Goal: Find specific page/section: Find specific page/section

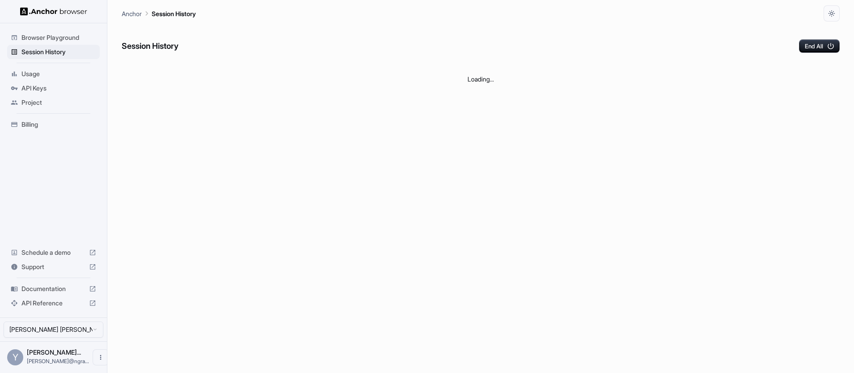
click at [463, 38] on div "Session History End All" at bounding box center [481, 36] width 718 height 31
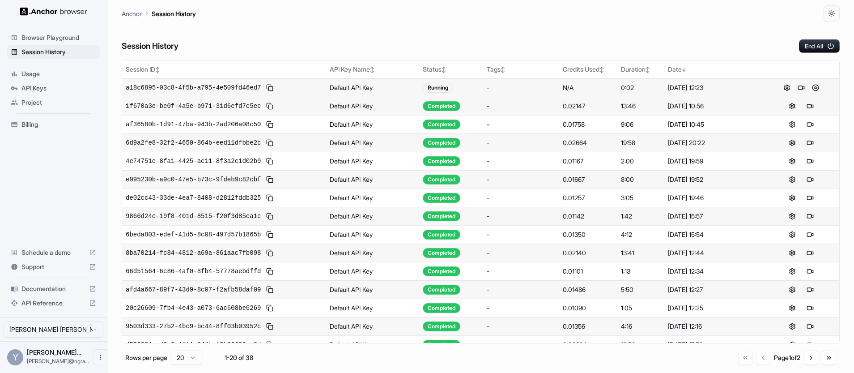
click at [805, 88] on button at bounding box center [801, 87] width 11 height 11
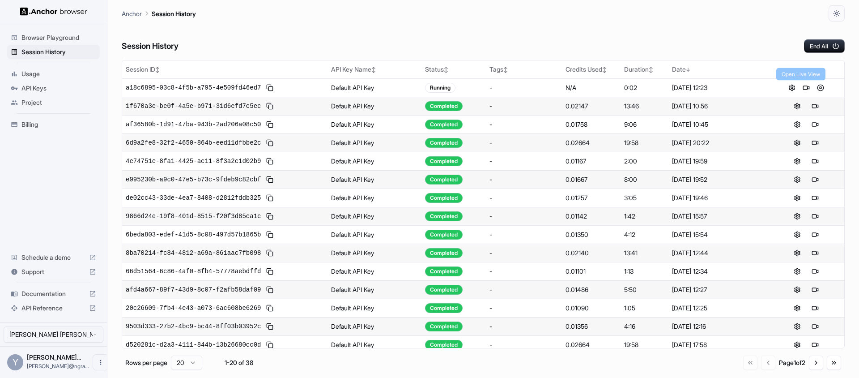
click at [511, 21] on div "Anchor Session History" at bounding box center [483, 10] width 723 height 21
click at [815, 88] on button at bounding box center [820, 87] width 11 height 11
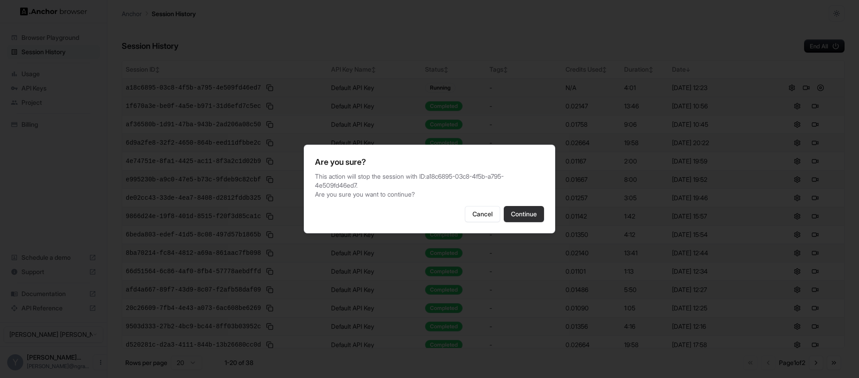
click at [529, 212] on button "Continue" at bounding box center [524, 214] width 40 height 16
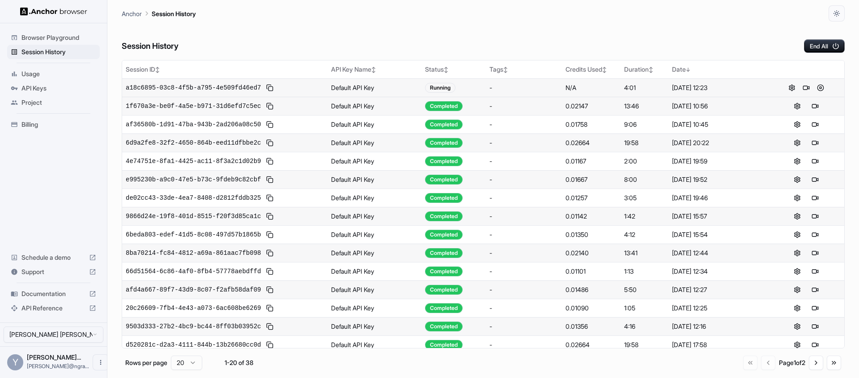
click at [692, 19] on div "Anchor Session History" at bounding box center [483, 10] width 723 height 21
click at [697, 35] on div "Session History End All" at bounding box center [483, 36] width 723 height 31
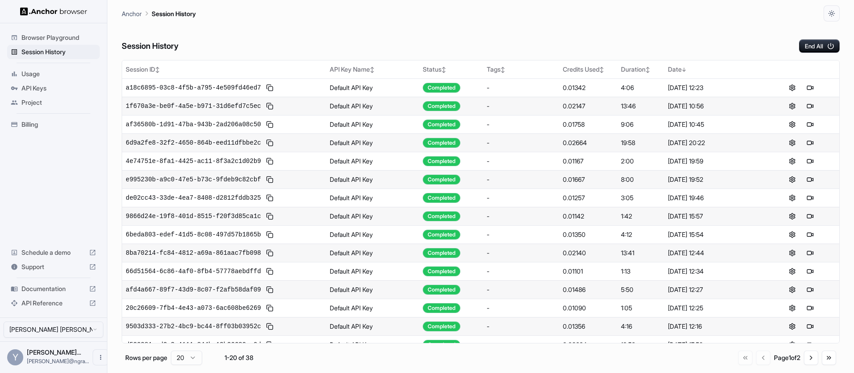
click at [485, 48] on div "Session History End All" at bounding box center [481, 36] width 718 height 31
click at [554, 41] on div "Session History End All" at bounding box center [481, 36] width 718 height 31
click at [805, 85] on button at bounding box center [801, 87] width 11 height 11
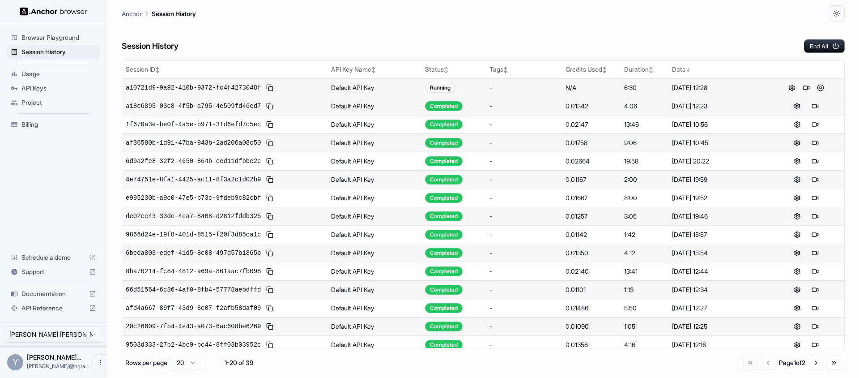
click at [815, 86] on button at bounding box center [820, 87] width 11 height 11
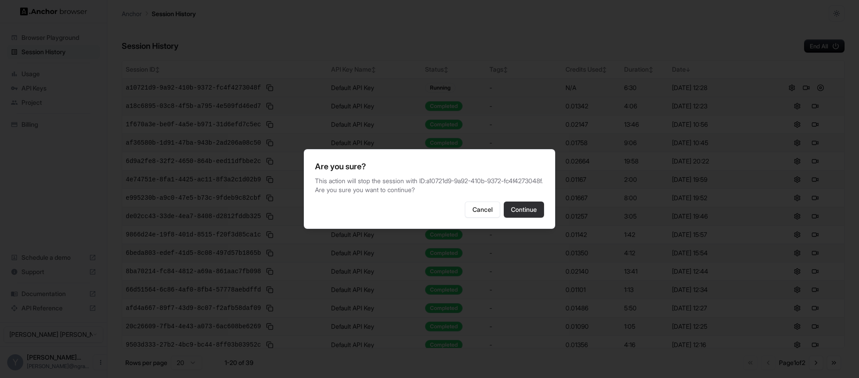
click at [536, 211] on button "Continue" at bounding box center [524, 209] width 40 height 16
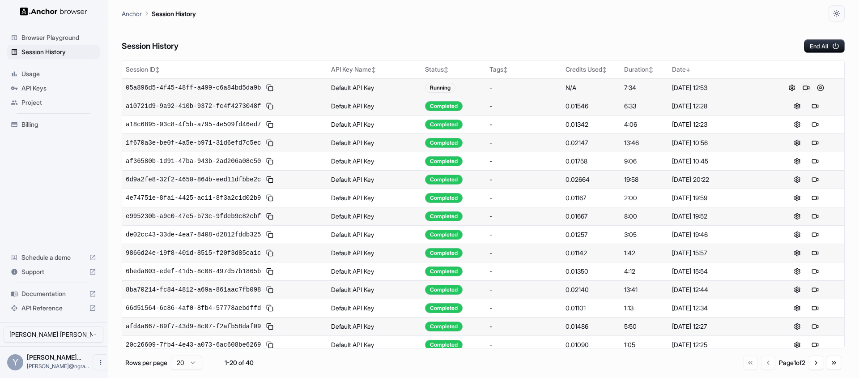
click at [804, 89] on button at bounding box center [806, 87] width 11 height 11
click at [678, 24] on div "Session History End All" at bounding box center [483, 36] width 723 height 31
click at [801, 86] on button at bounding box center [806, 87] width 11 height 11
click at [528, 34] on div "Session History End All" at bounding box center [483, 36] width 723 height 31
click at [629, 10] on div "Anchor Session History" at bounding box center [483, 10] width 723 height 21
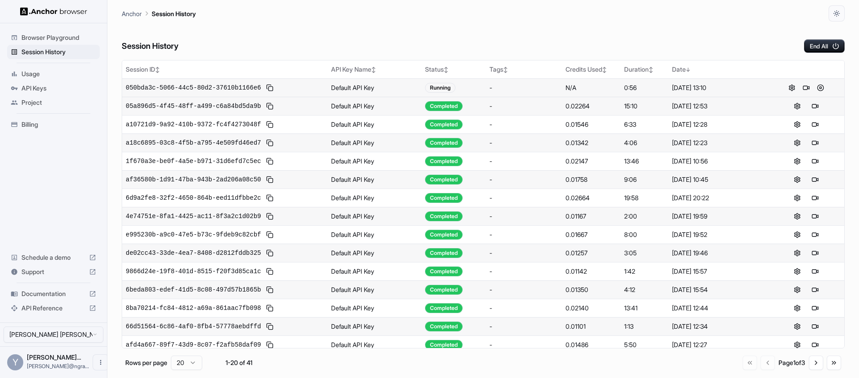
click at [529, 41] on div "Session History End All" at bounding box center [483, 36] width 723 height 31
click at [685, 37] on div "Session History End All" at bounding box center [483, 36] width 723 height 31
click at [536, 34] on div "Session History End All" at bounding box center [483, 36] width 723 height 31
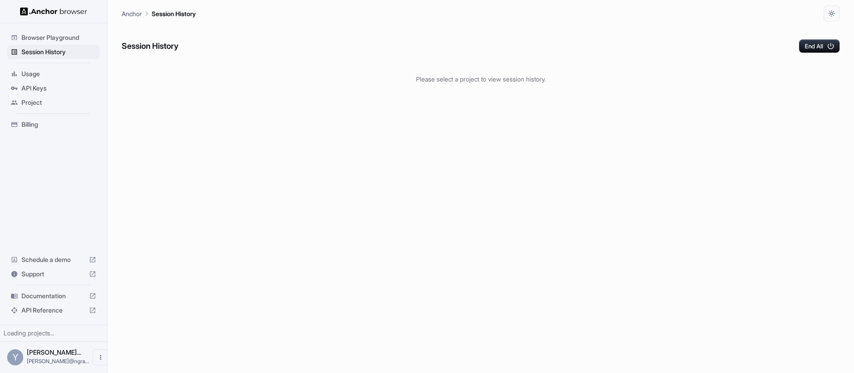
click at [573, 34] on div "Session History End All" at bounding box center [481, 36] width 718 height 31
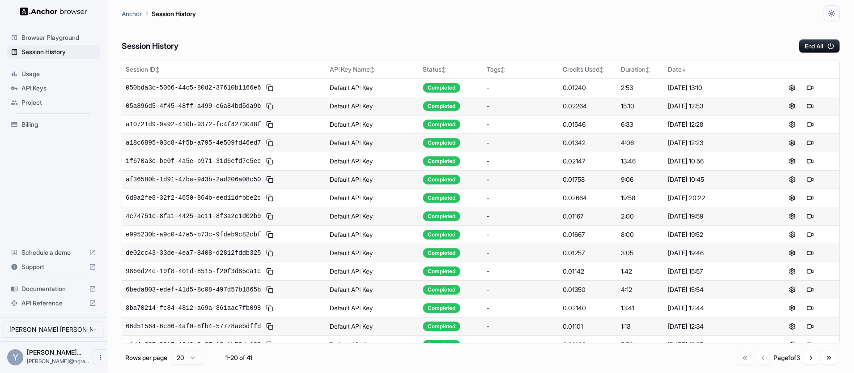
click at [572, 34] on div "Session History End All" at bounding box center [481, 36] width 718 height 31
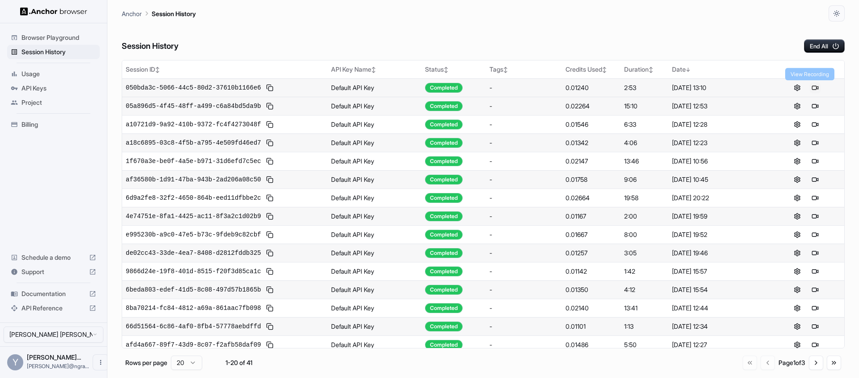
click at [811, 88] on button at bounding box center [815, 87] width 11 height 11
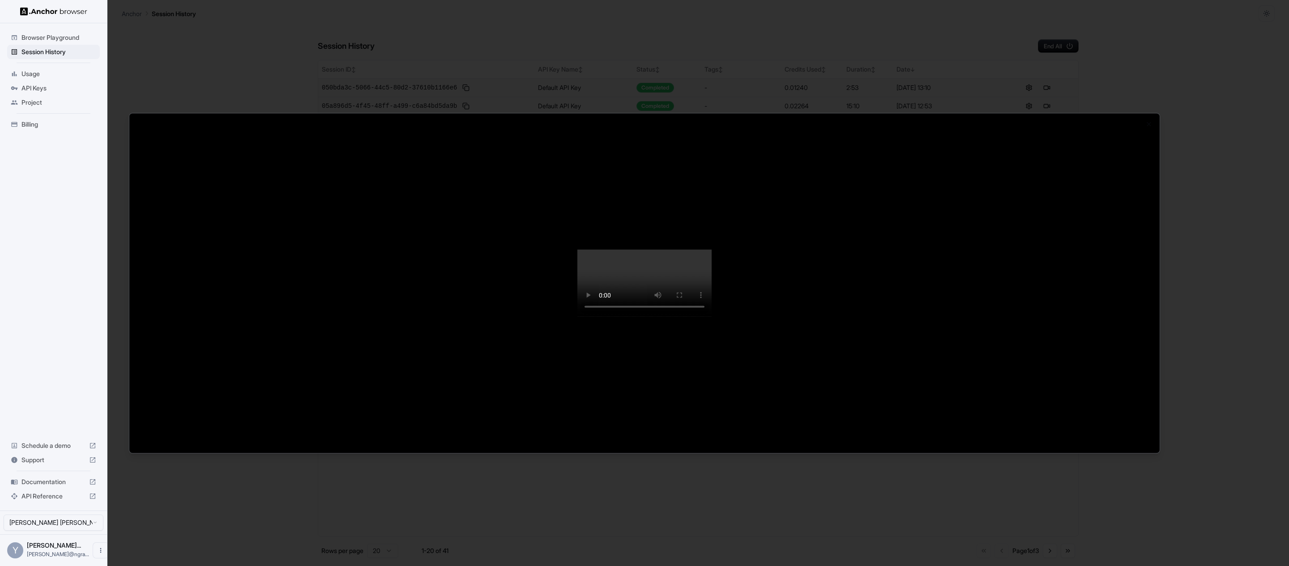
click at [854, 46] on div at bounding box center [644, 283] width 1289 height 566
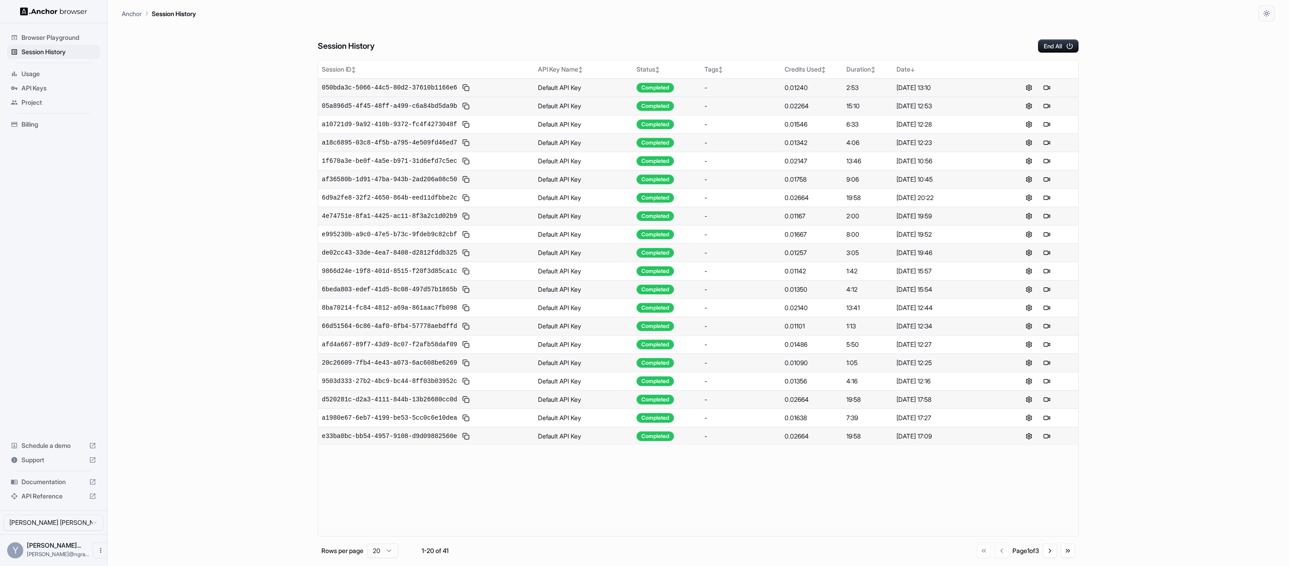
click at [225, 247] on div "Session History End All Session ID ↕ API Key Name ↕ Status ↕ Tags ↕ Credits Use…" at bounding box center [698, 293] width 1153 height 545
click at [1049, 87] on button at bounding box center [1046, 87] width 11 height 11
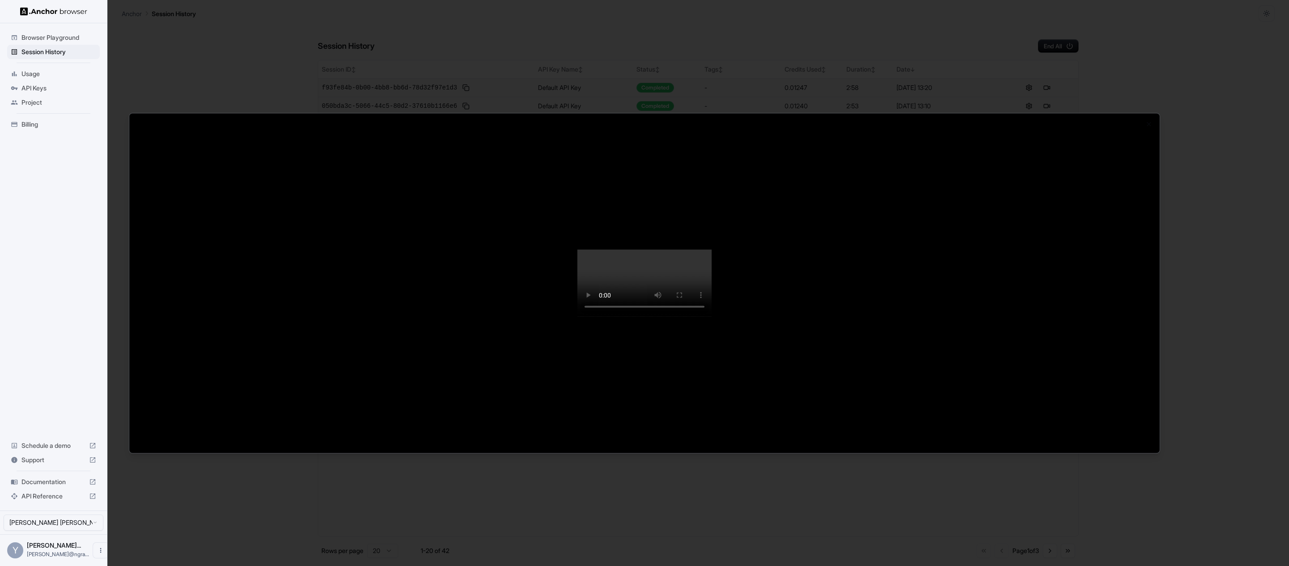
click at [1181, 72] on div at bounding box center [644, 283] width 1289 height 566
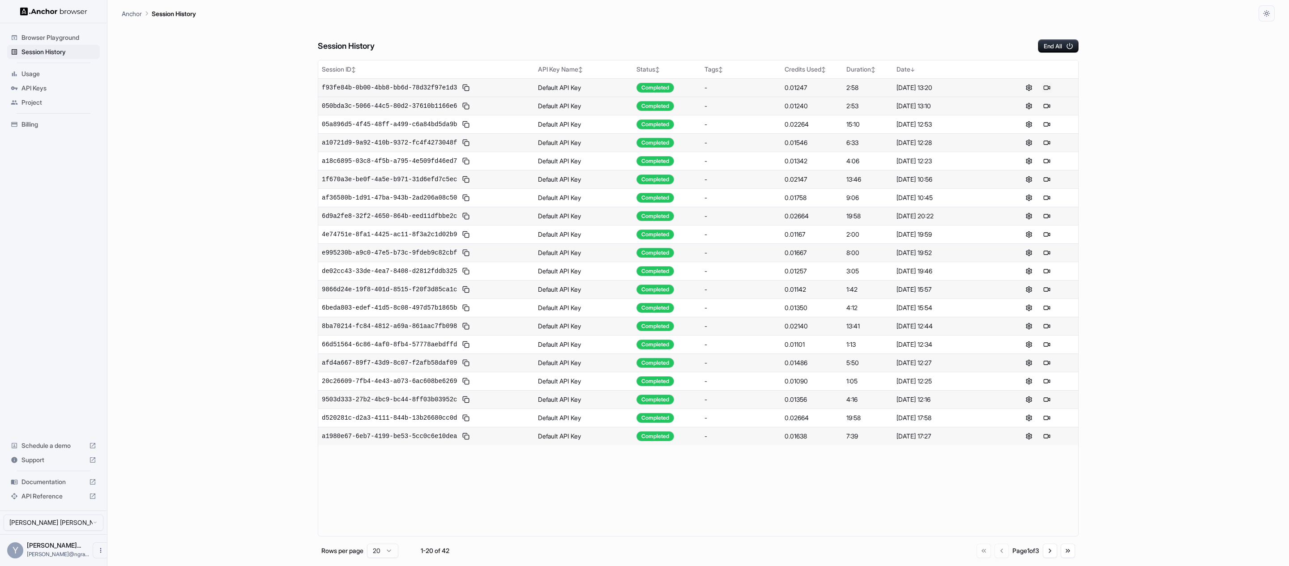
click at [1048, 87] on button at bounding box center [1046, 87] width 11 height 11
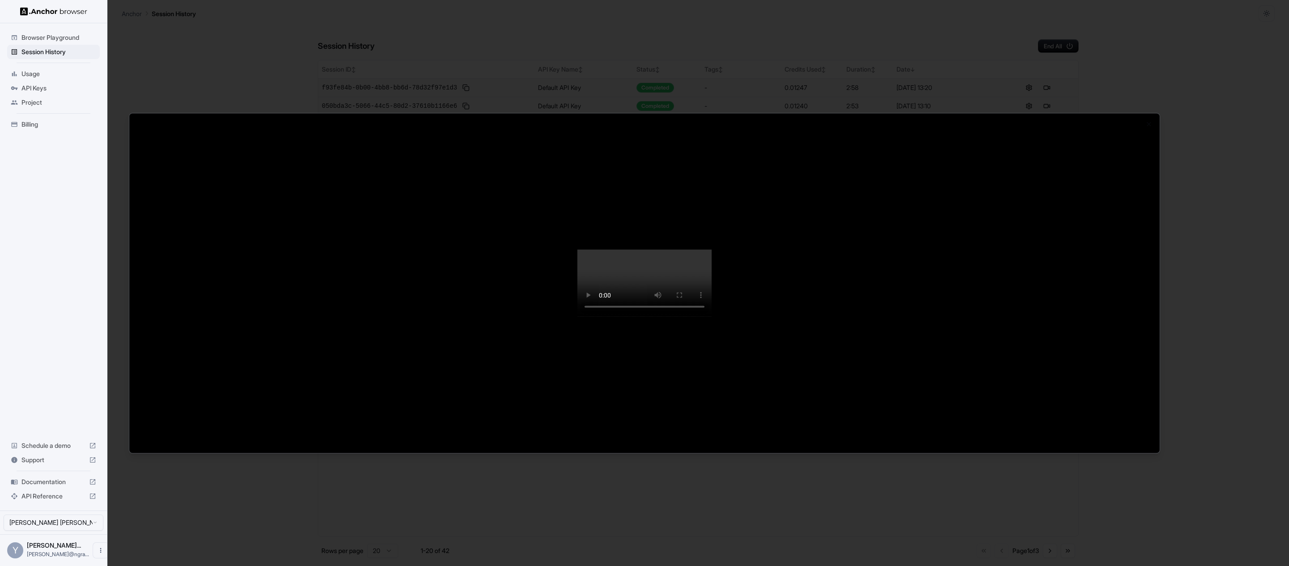
click at [1240, 99] on div at bounding box center [644, 283] width 1289 height 566
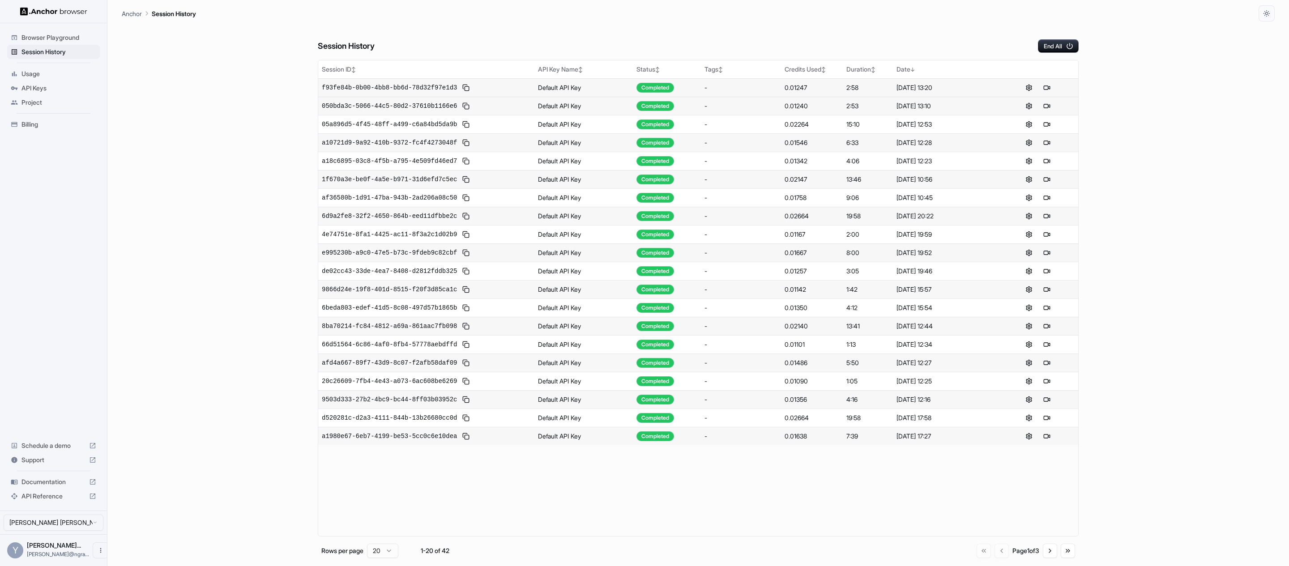
click at [1232, 118] on div "Session History End All Session ID ↕ API Key Name ↕ Status ↕ Tags ↕ Credits Use…" at bounding box center [698, 293] width 1153 height 545
click at [1101, 89] on div "Session History End All Session ID ↕ API Key Name ↕ Status ↕ Tags ↕ Credits Use…" at bounding box center [695, 289] width 1146 height 537
click at [1040, 88] on button at bounding box center [1037, 87] width 11 height 11
click at [1055, 85] on button at bounding box center [1052, 87] width 11 height 11
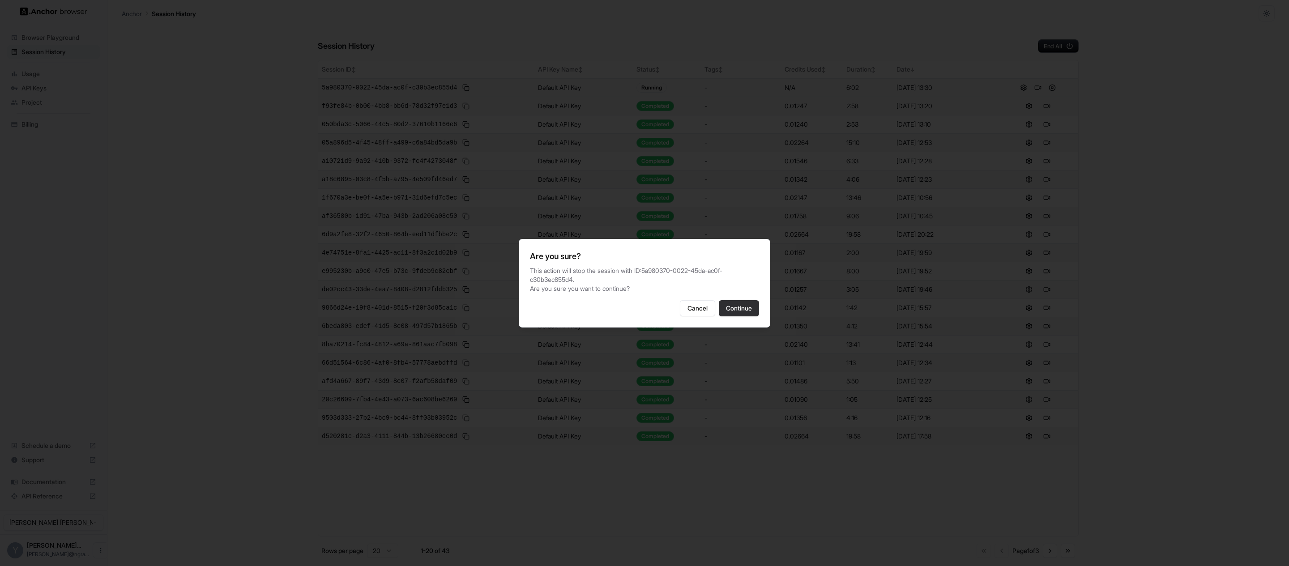
click at [751, 307] on button "Continue" at bounding box center [739, 308] width 40 height 16
